Goal: Transaction & Acquisition: Purchase product/service

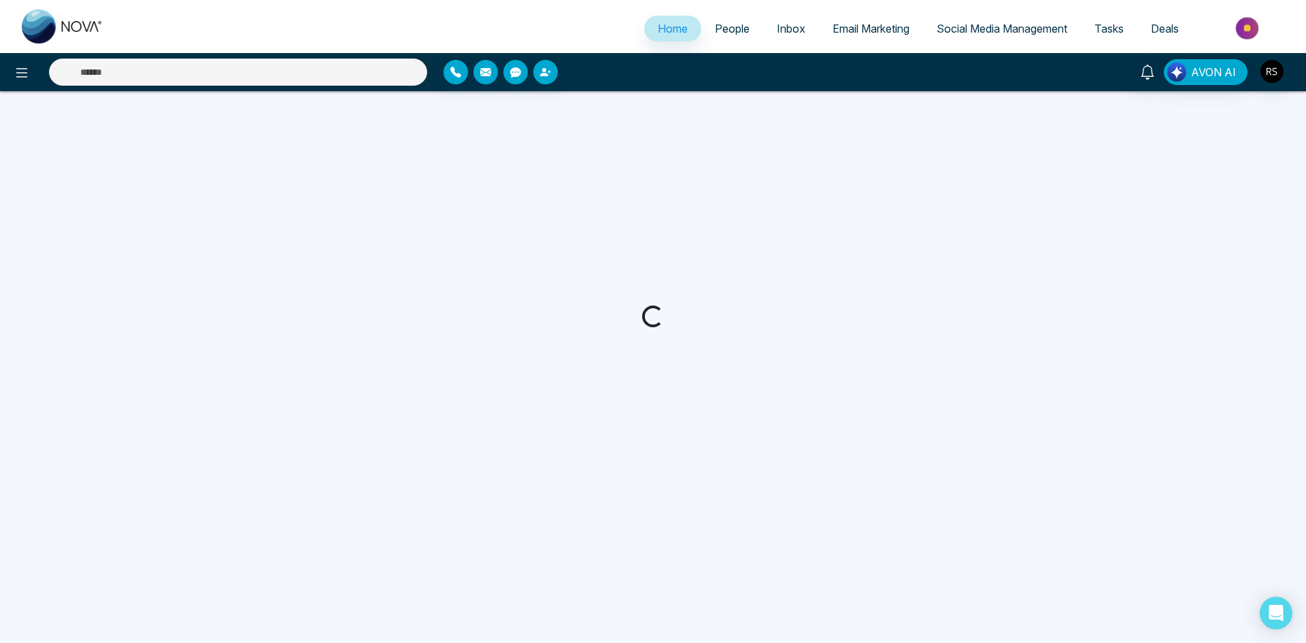
select select "*"
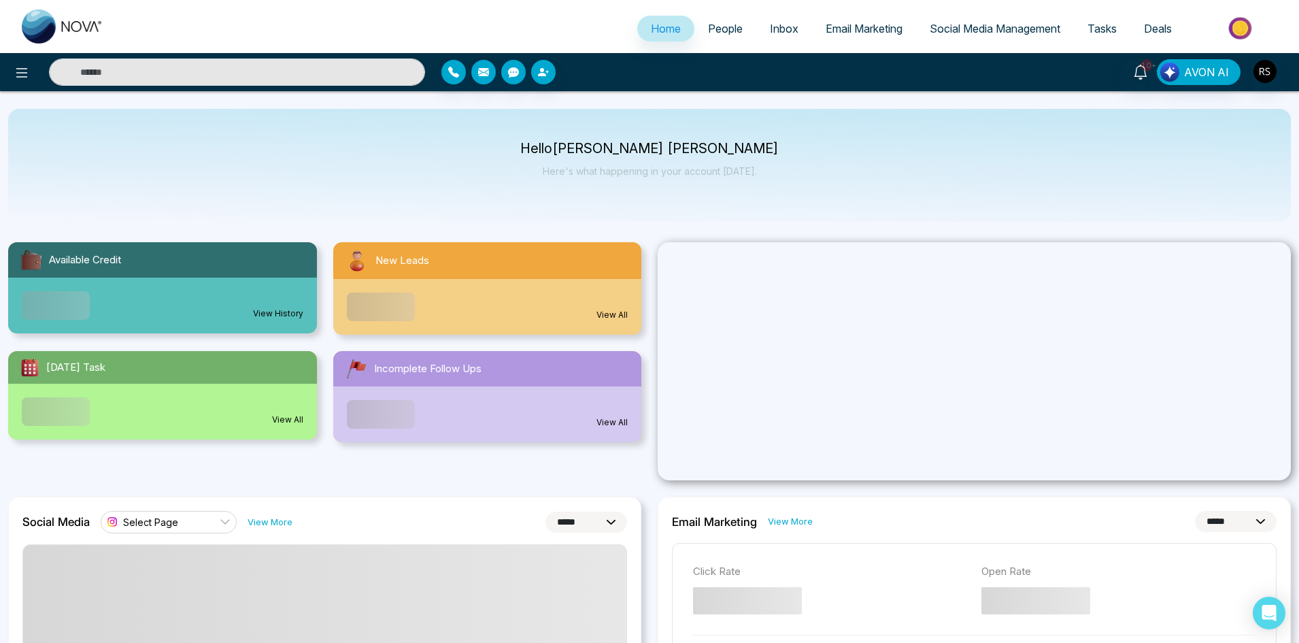
click at [1247, 34] on img at bounding box center [1241, 28] width 99 height 31
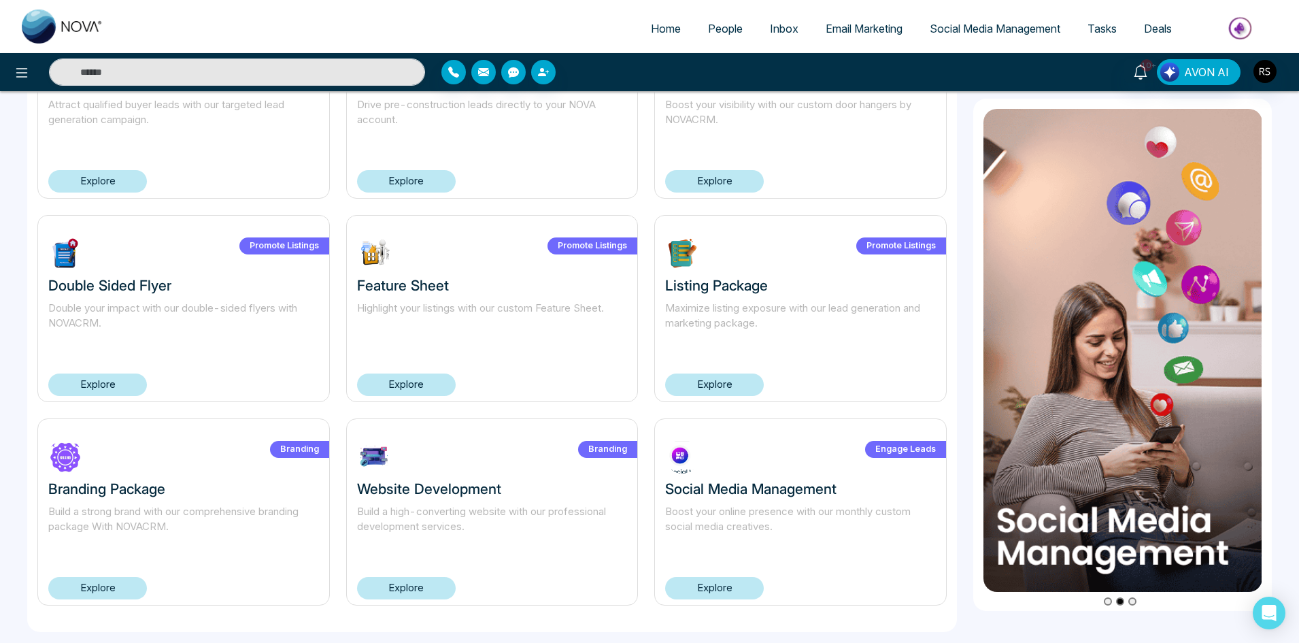
scroll to position [785, 0]
